Goal: Navigation & Orientation: Find specific page/section

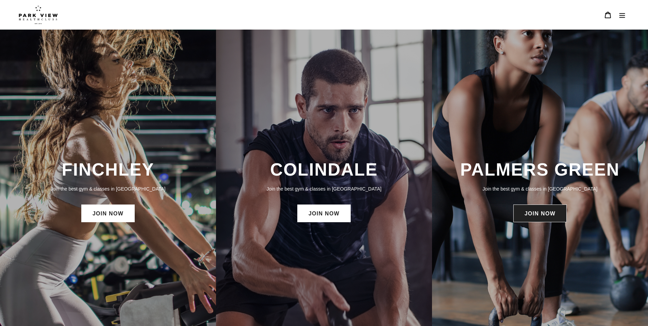
click at [543, 216] on link "JOIN NOW" at bounding box center [539, 213] width 53 height 18
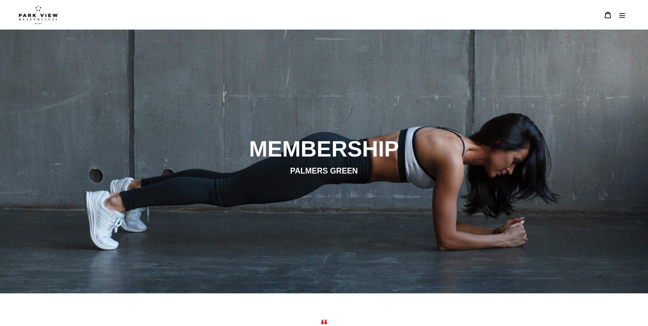
click at [616, 15] on button "Menu" at bounding box center [622, 14] width 14 height 15
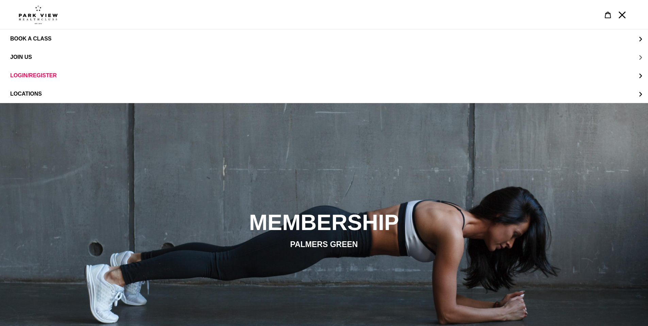
click at [22, 57] on span "JOIN US" at bounding box center [21, 57] width 22 height 6
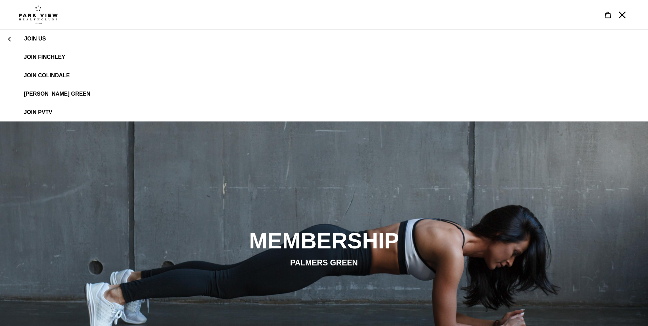
click at [47, 95] on span "[PERSON_NAME] Green" at bounding box center [57, 94] width 67 height 6
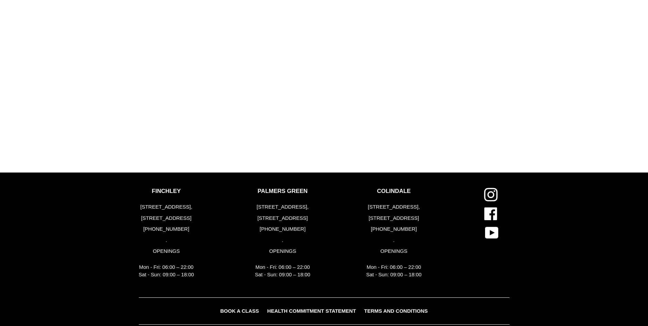
scroll to position [825, 0]
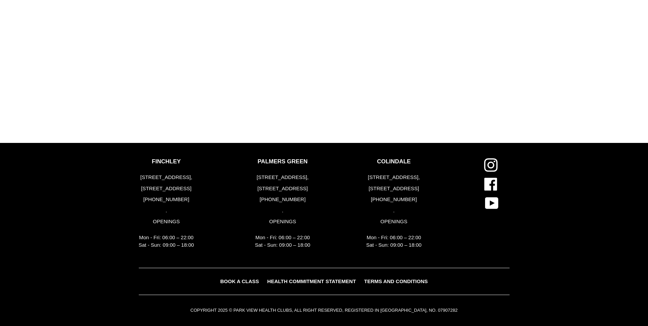
click at [241, 280] on span "BOOK A CLASS" at bounding box center [239, 281] width 39 height 6
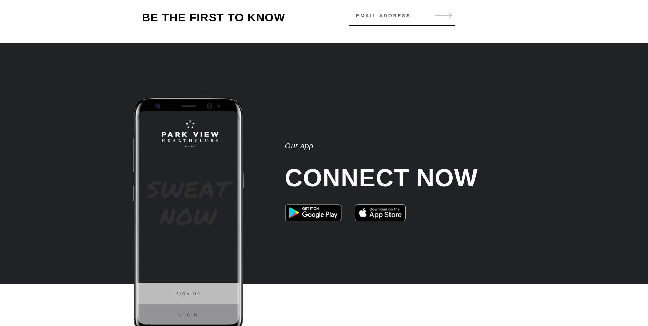
scroll to position [865, 0]
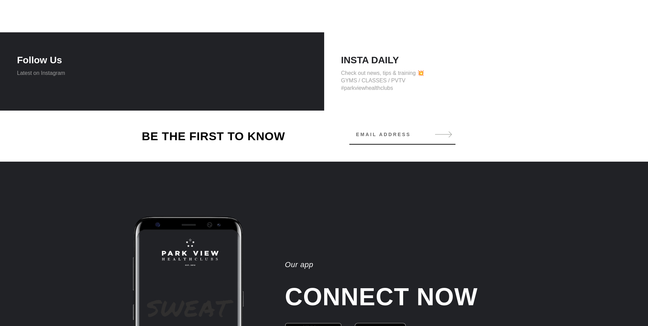
click at [366, 64] on h4 "INSTA DAILY" at bounding box center [486, 60] width 290 height 12
